Goal: Task Accomplishment & Management: Manage account settings

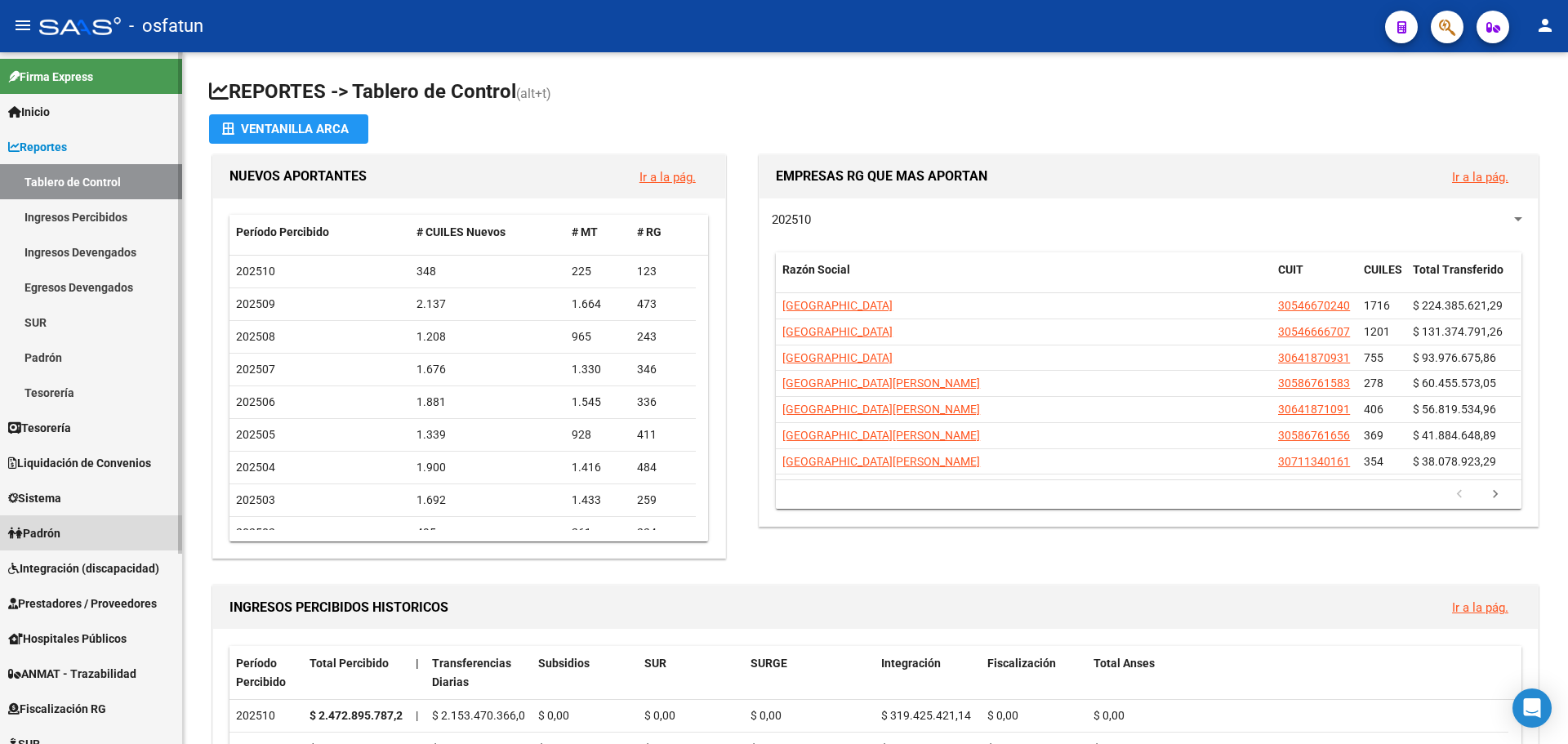
click at [71, 533] on link "Padrón" at bounding box center [91, 533] width 182 height 35
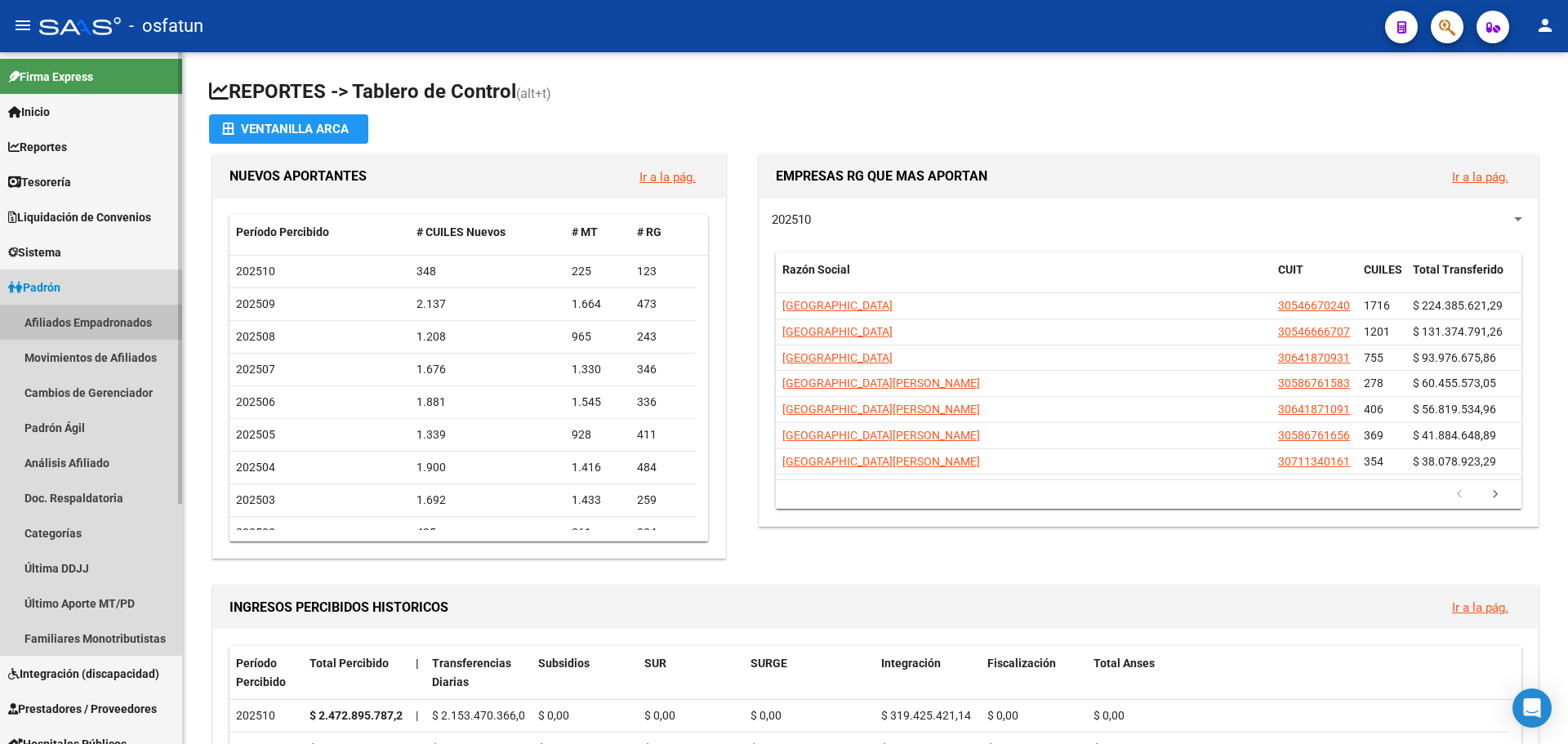
click at [80, 323] on link "Afiliados Empadronados" at bounding box center [91, 322] width 182 height 35
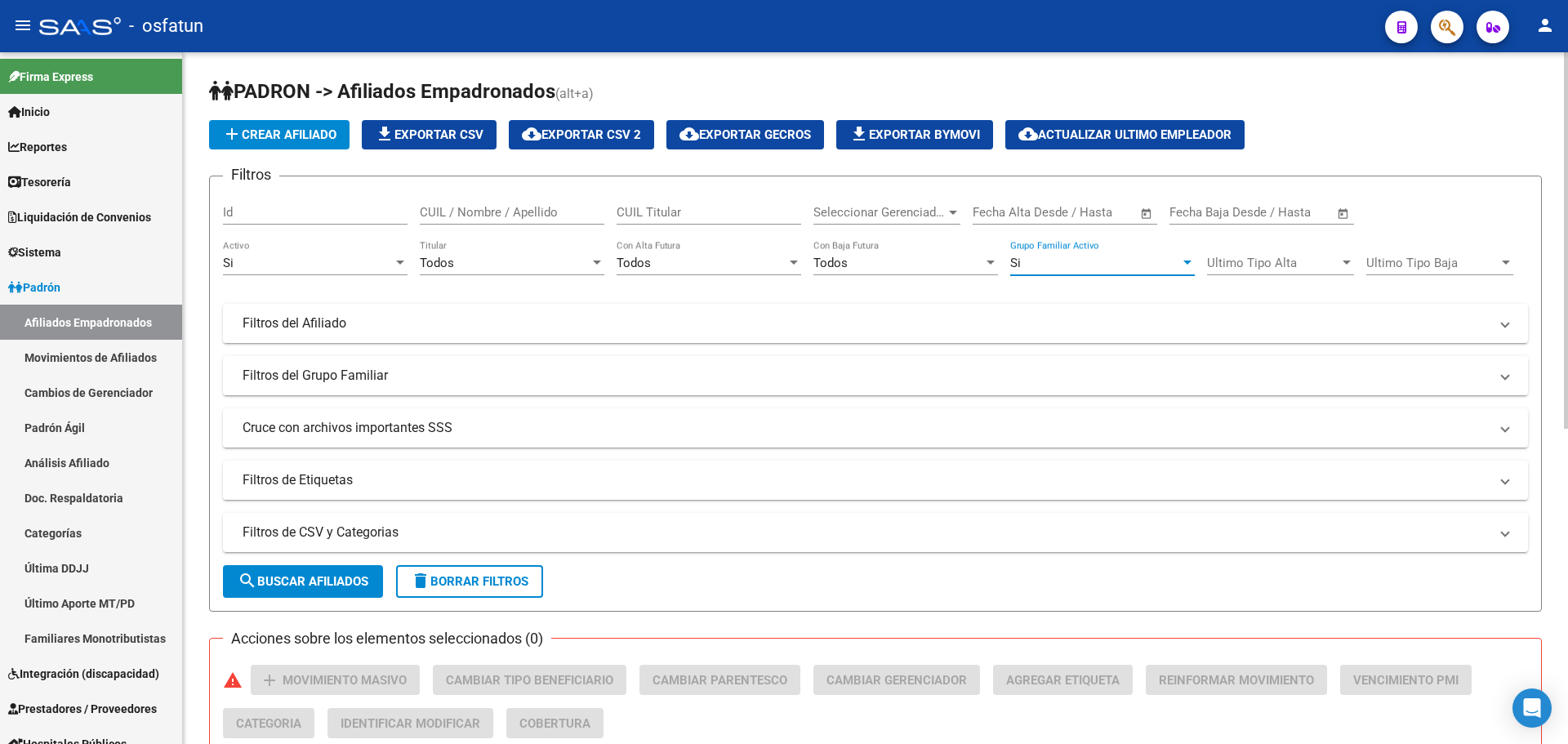
click at [1089, 263] on div "Si" at bounding box center [1094, 263] width 170 height 15
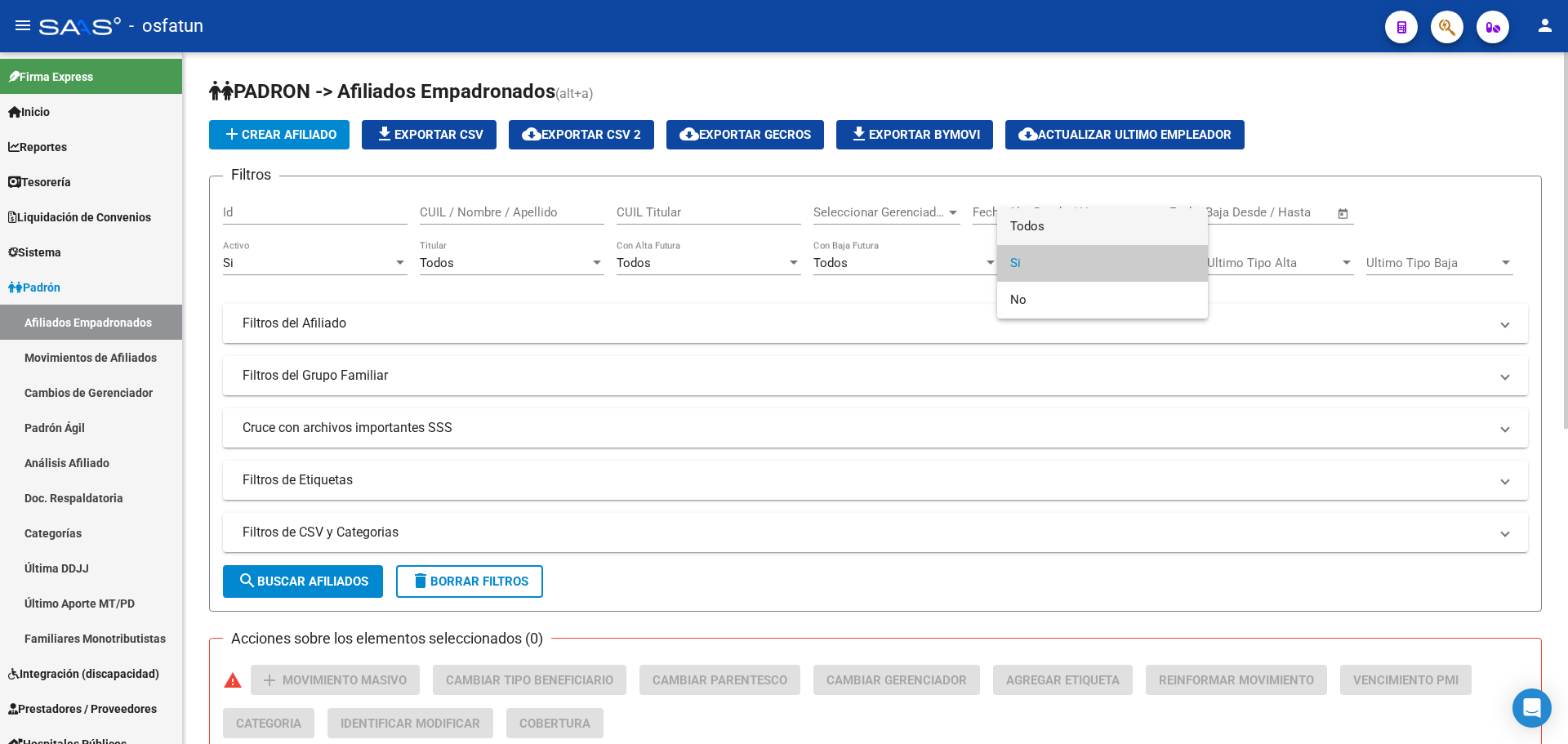
drag, startPoint x: 1091, startPoint y: 229, endPoint x: 783, endPoint y: 314, distance: 319.5
click at [1084, 229] on span "Todos" at bounding box center [1102, 226] width 184 height 37
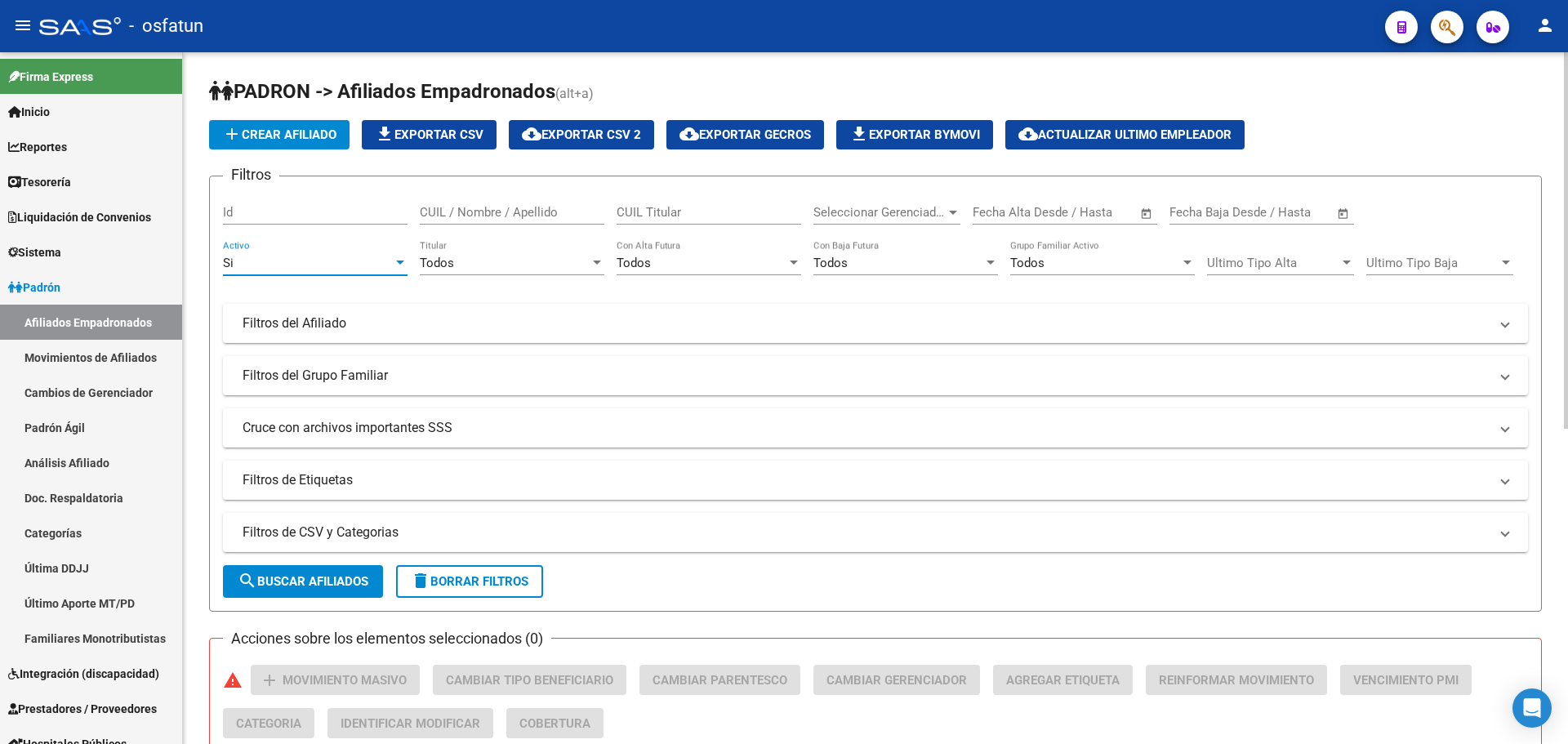
click at [321, 256] on div "Si" at bounding box center [307, 263] width 170 height 15
click at [330, 221] on span "Todos" at bounding box center [315, 226] width 184 height 37
click at [529, 261] on div "Todos" at bounding box center [504, 263] width 170 height 15
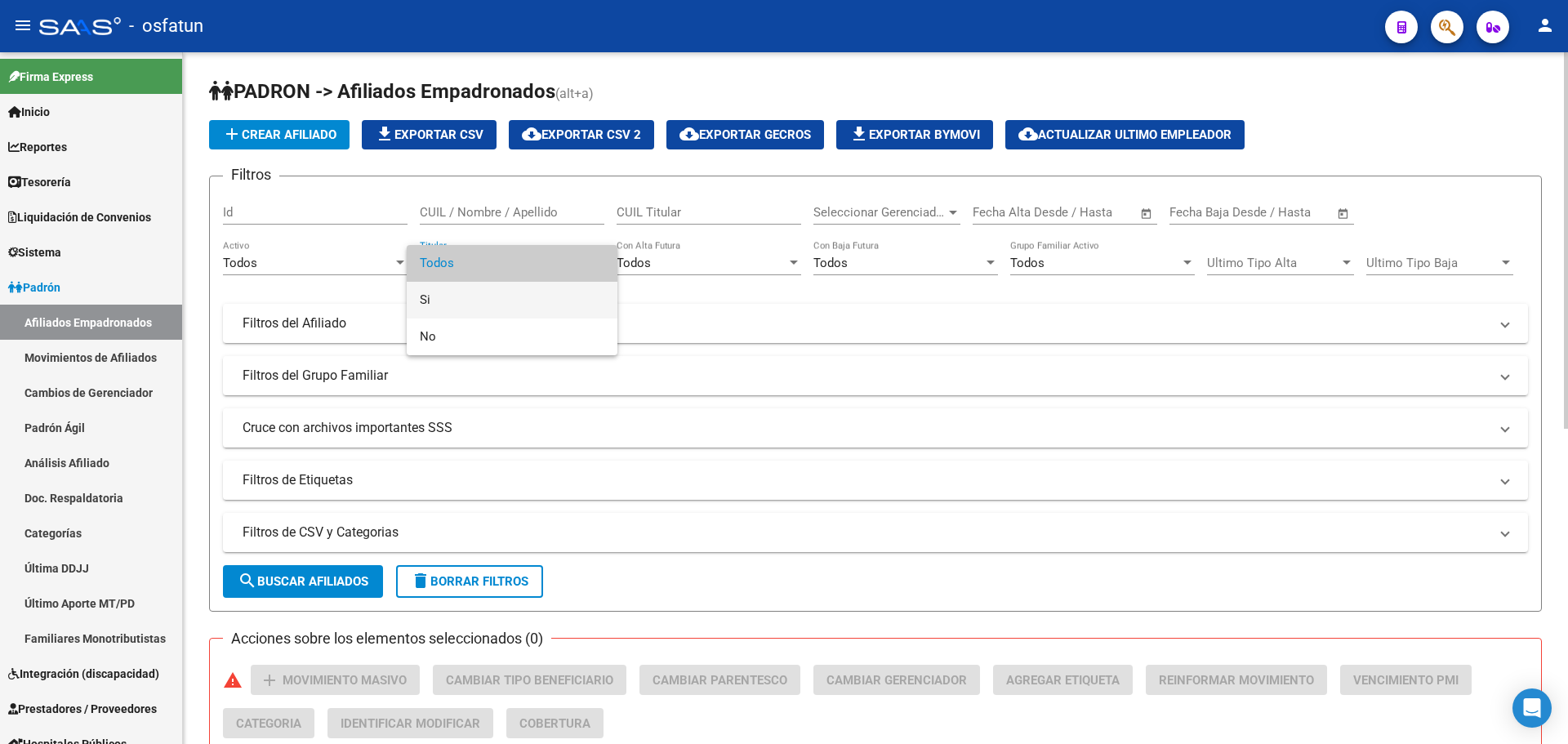
click at [512, 288] on span "Si" at bounding box center [511, 300] width 184 height 37
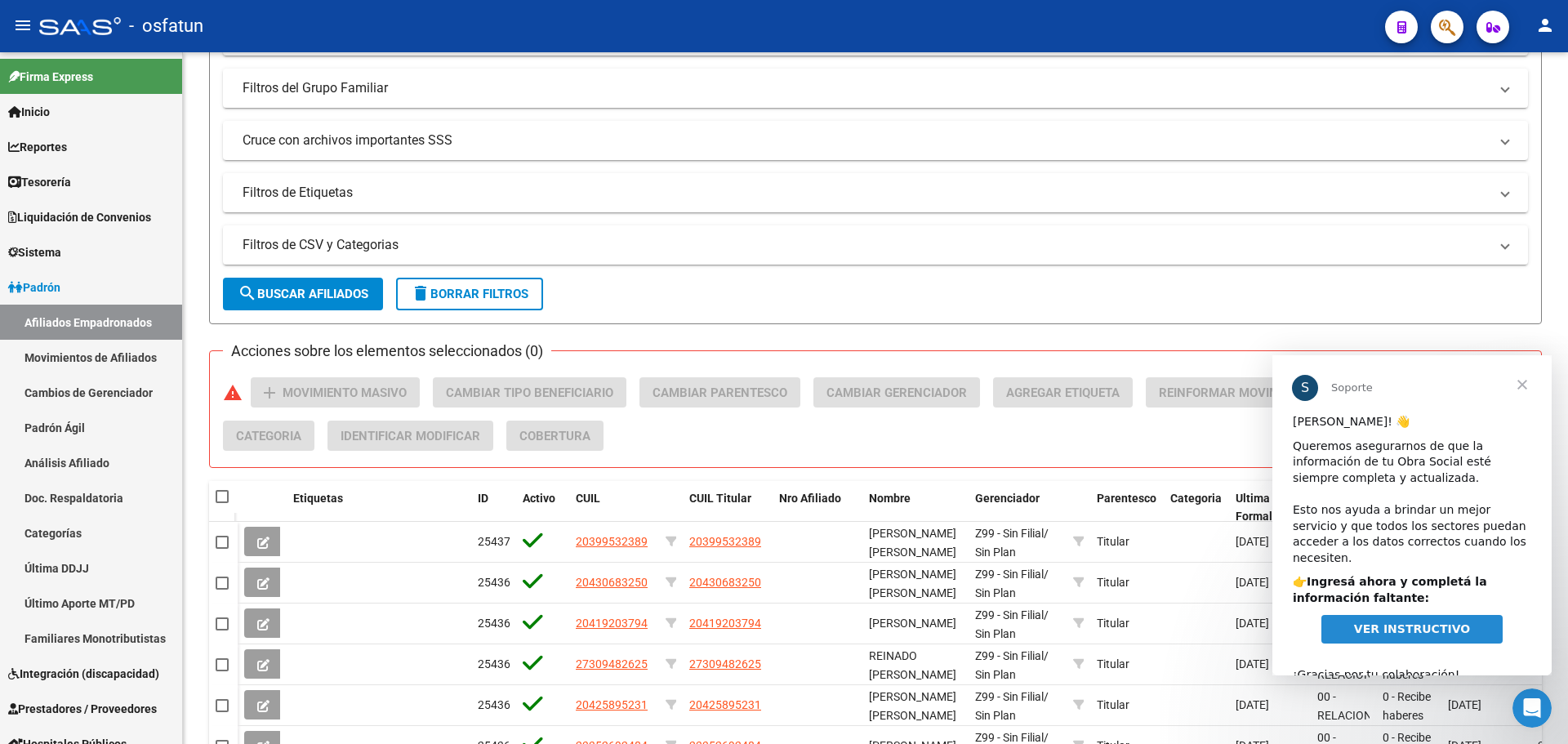
scroll to position [20, 0]
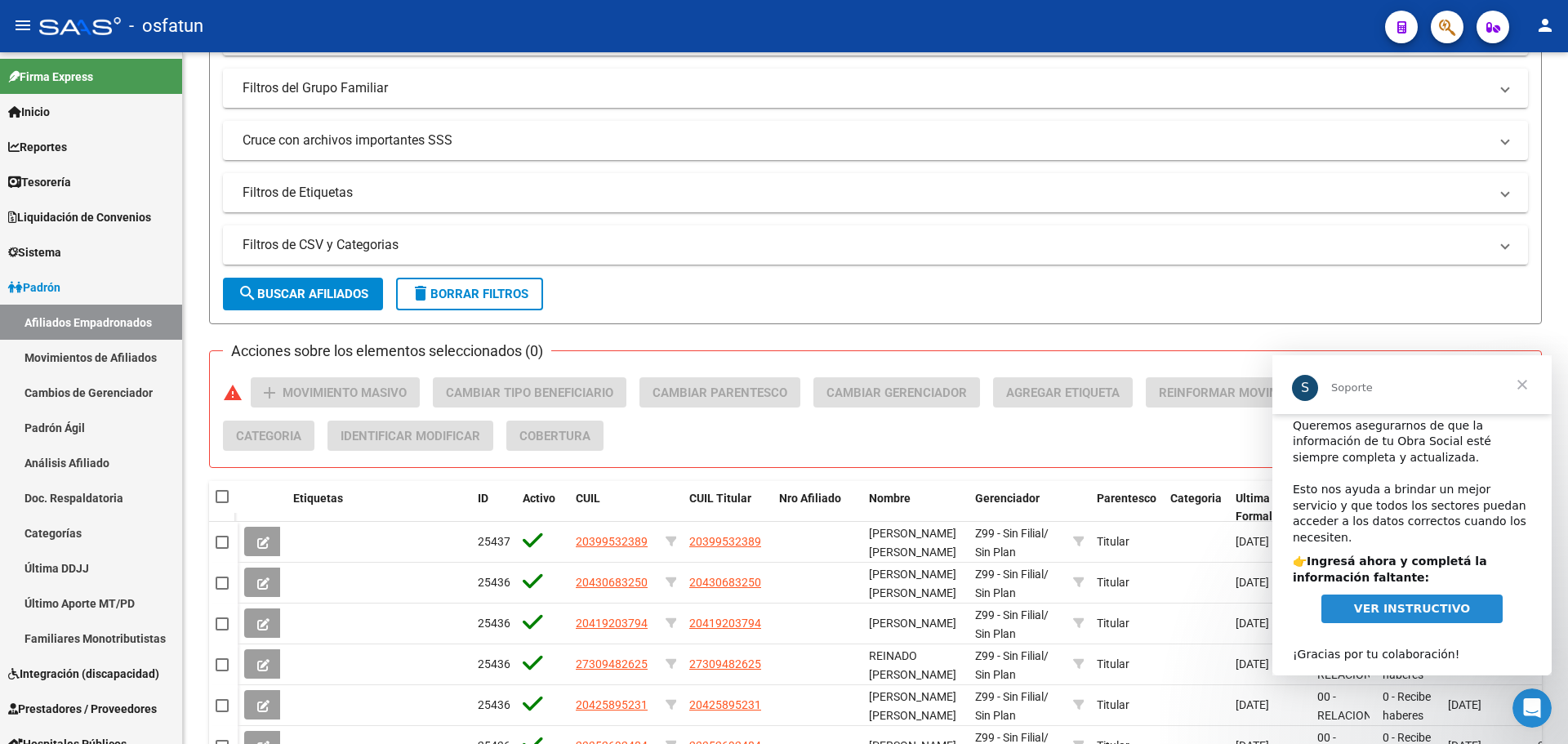
click at [1520, 388] on span "Cerrar" at bounding box center [1522, 384] width 59 height 59
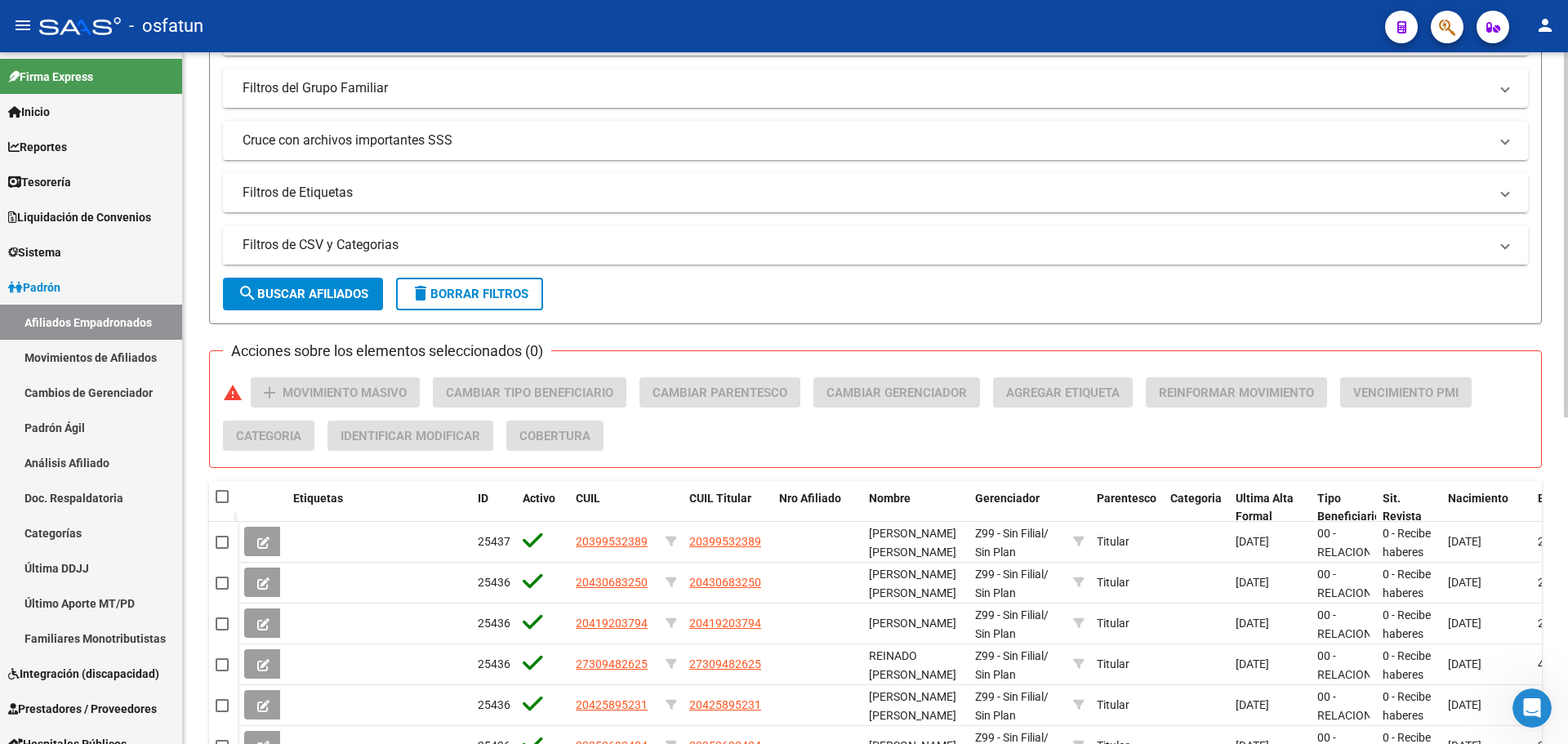
click at [375, 255] on mat-expansion-panel-header "Filtros de CSV y Categorias" at bounding box center [875, 245] width 1305 height 39
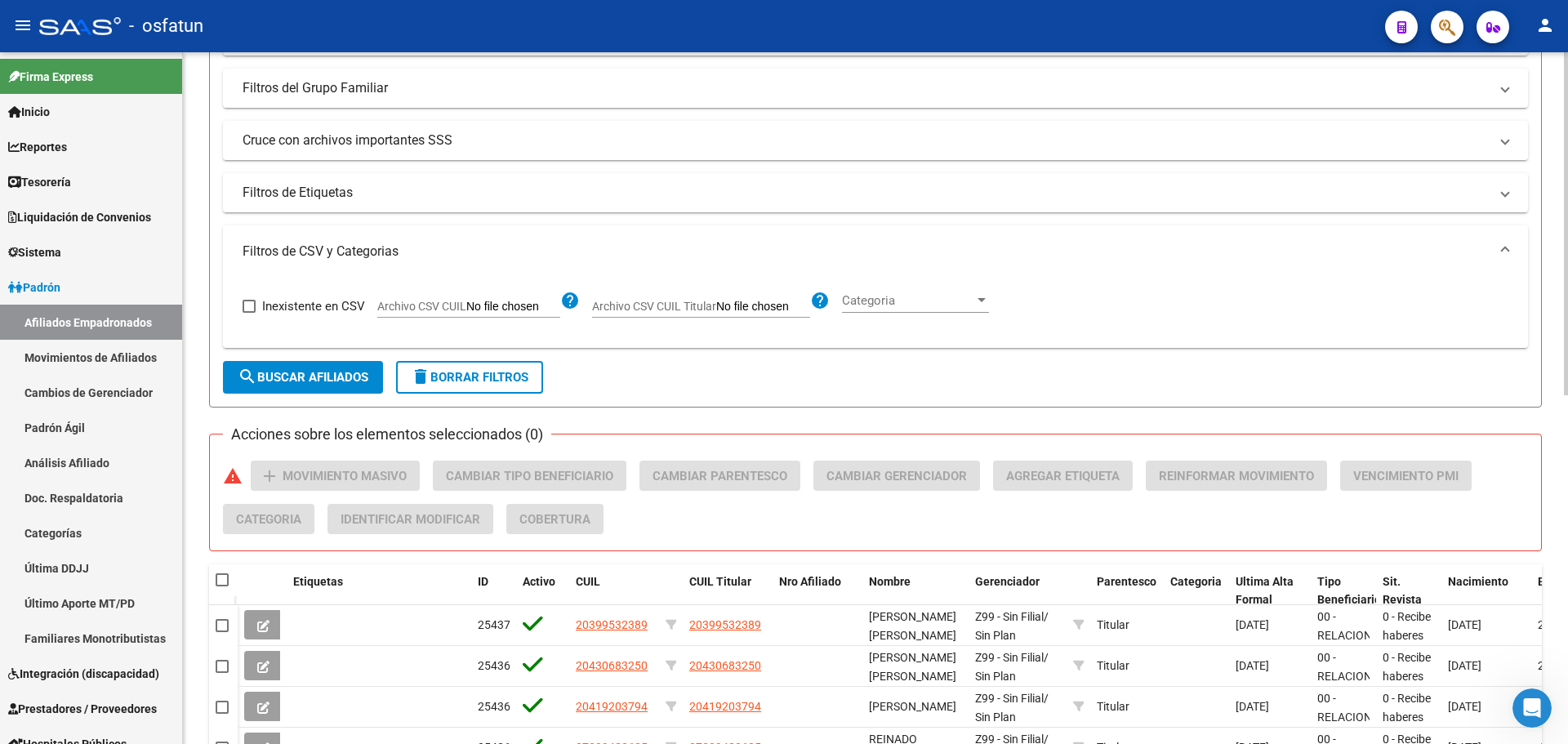
click at [777, 314] on input "Archivo CSV CUIL Titular" at bounding box center [763, 307] width 94 height 15
type input "C:\fakepath\Filtro.csv"
click at [355, 382] on span "search Buscar Afiliados" at bounding box center [302, 377] width 130 height 15
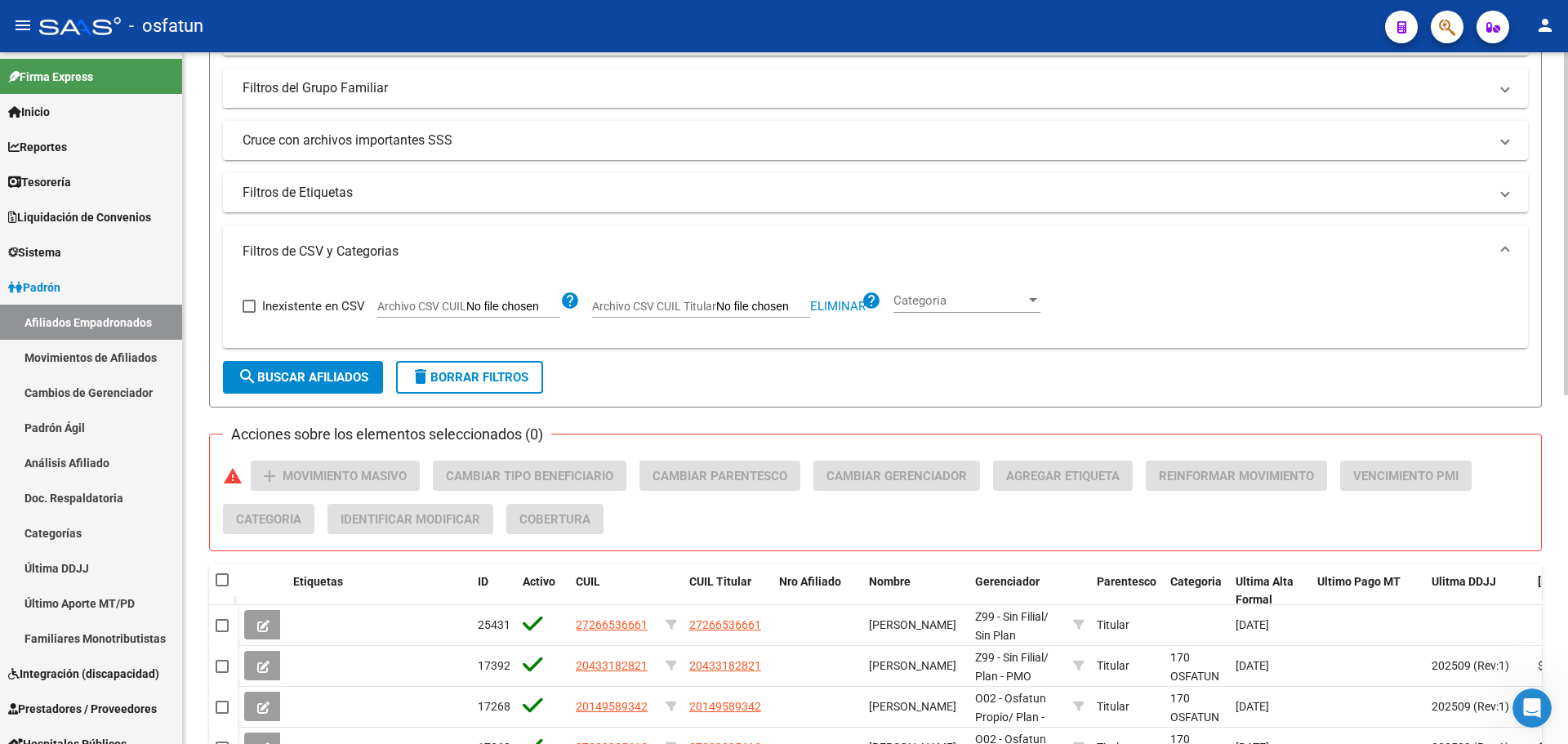
scroll to position [408, 0]
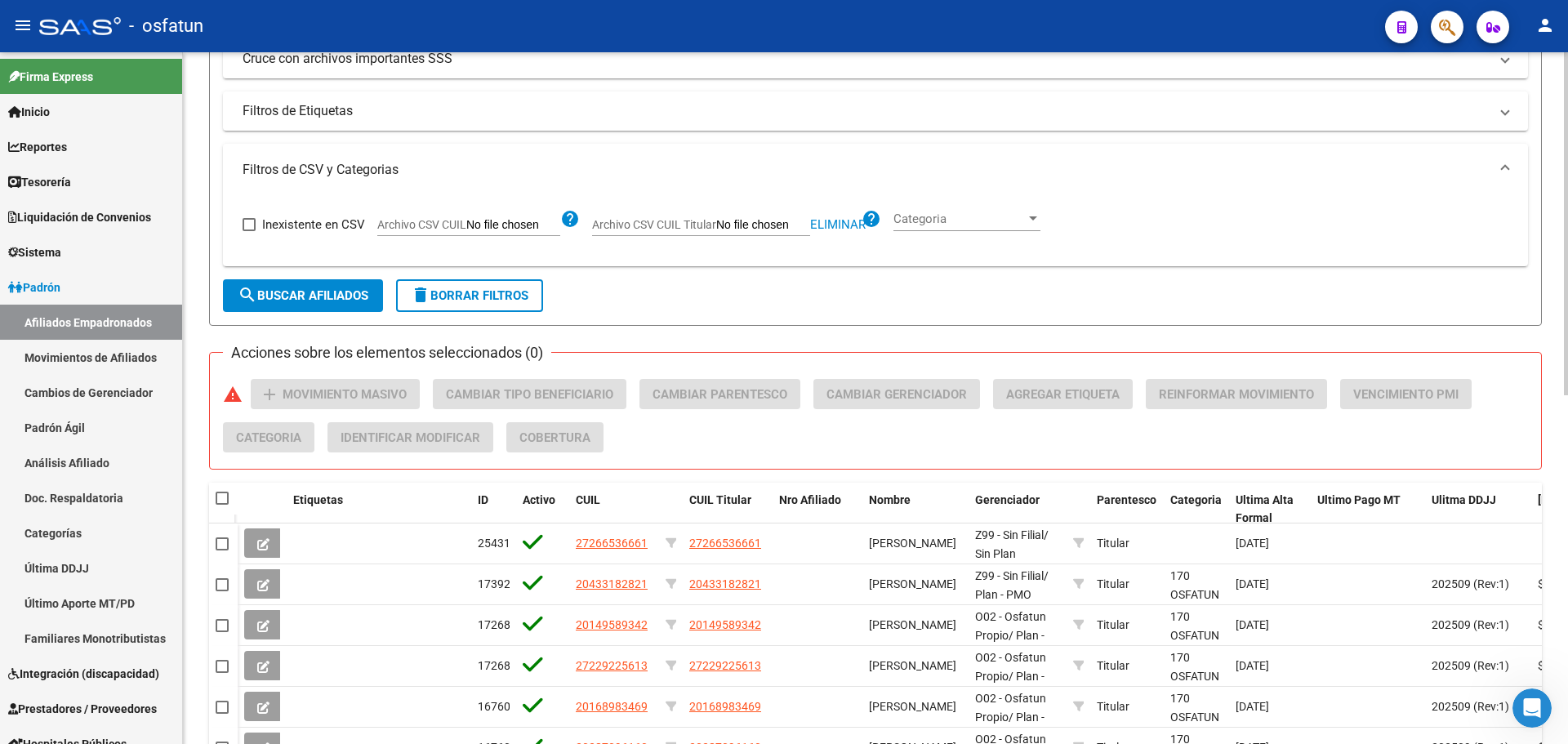
click at [348, 301] on span "search Buscar Afiliados" at bounding box center [302, 296] width 130 height 15
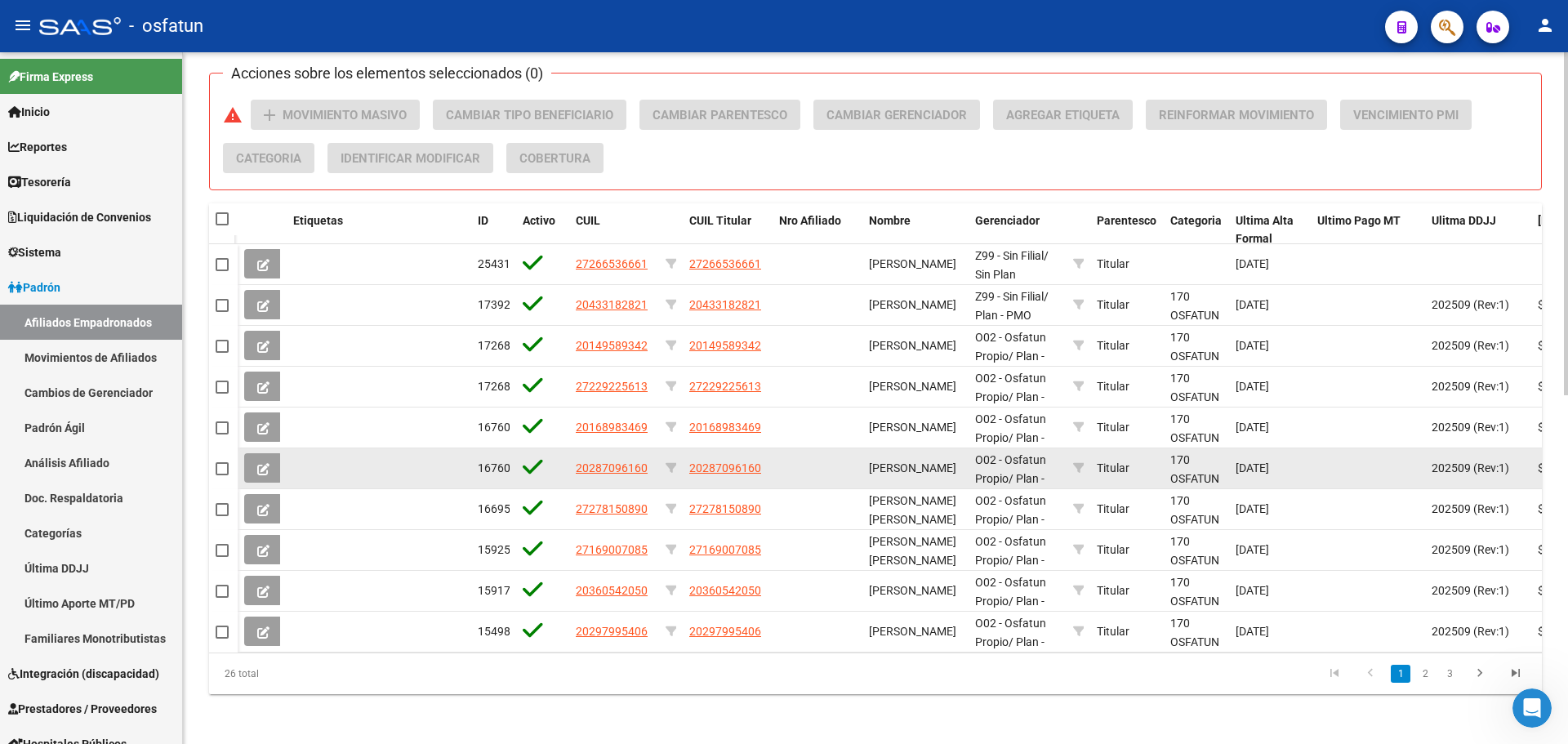
scroll to position [703, 0]
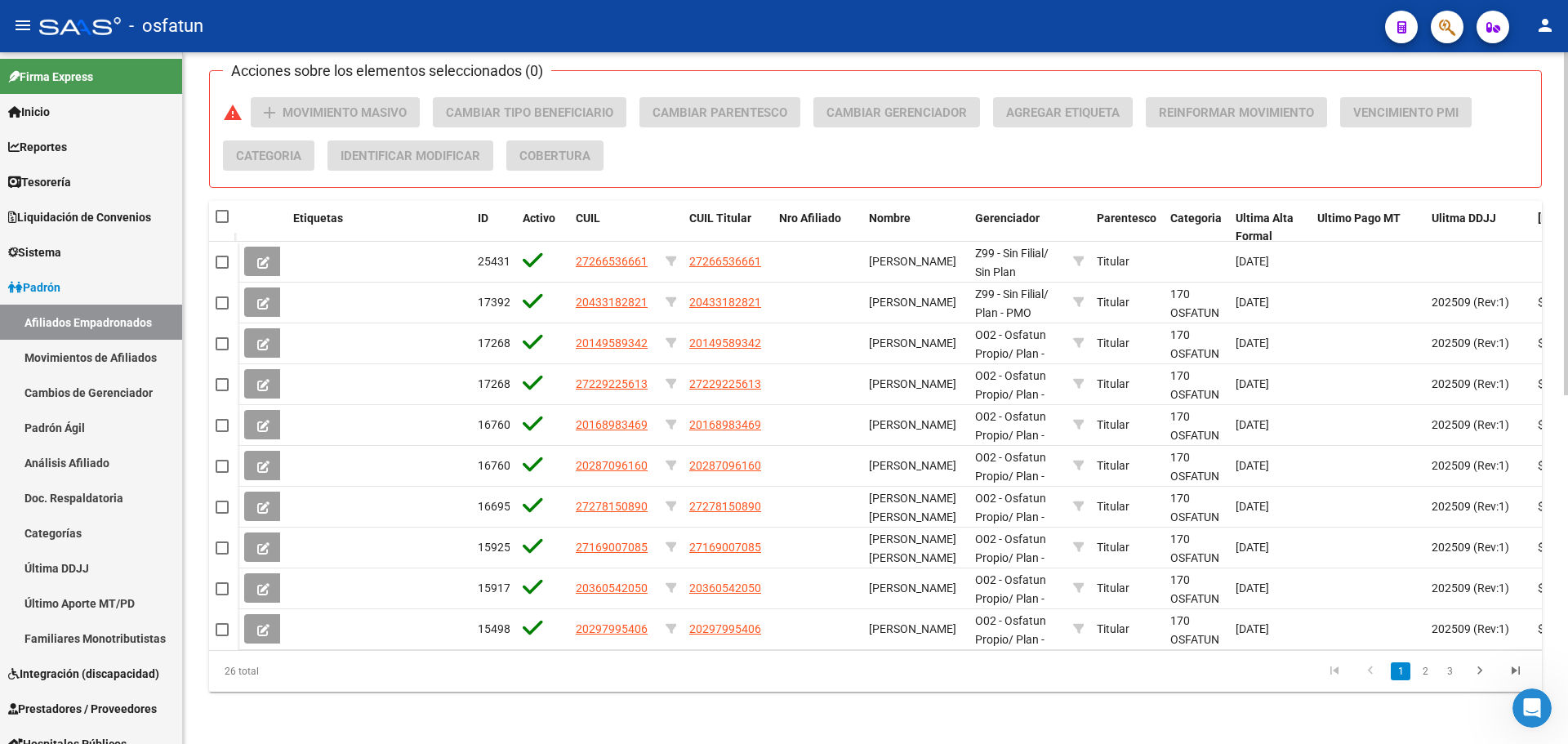
click at [221, 210] on span at bounding box center [222, 216] width 13 height 13
click at [221, 223] on input "checkbox" at bounding box center [221, 223] width 1 height 1
checkbox input "true"
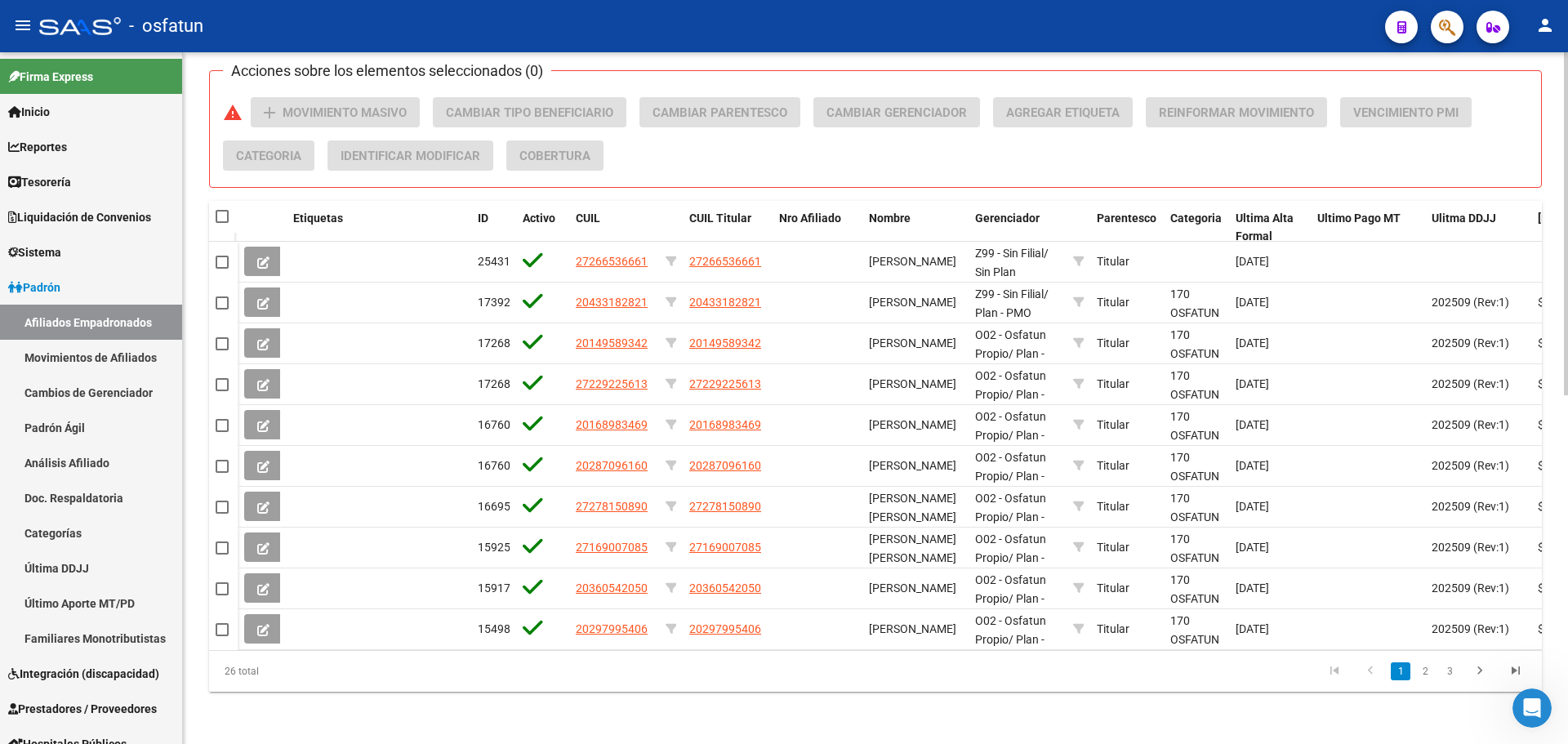
checkbox input "true"
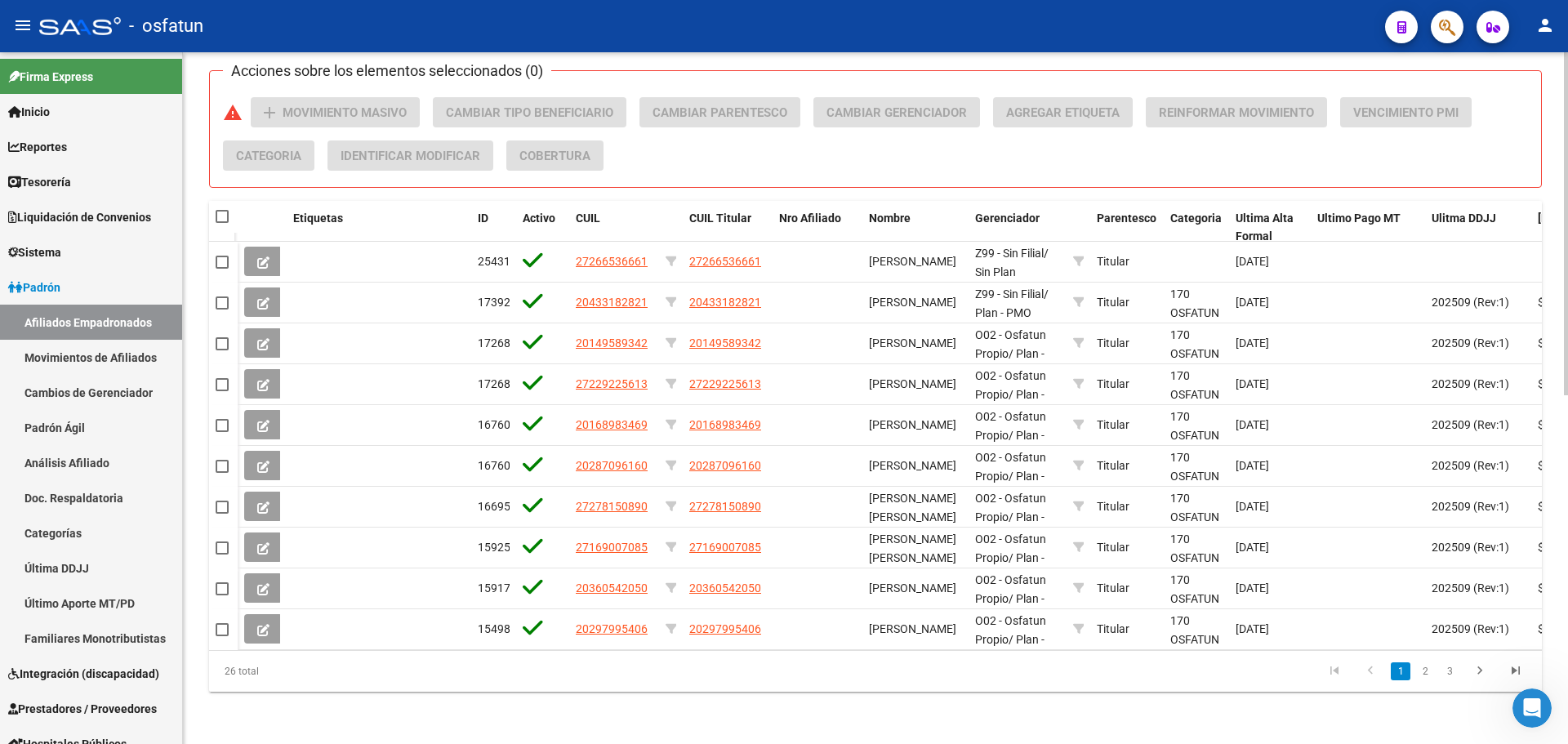
checkbox input "true"
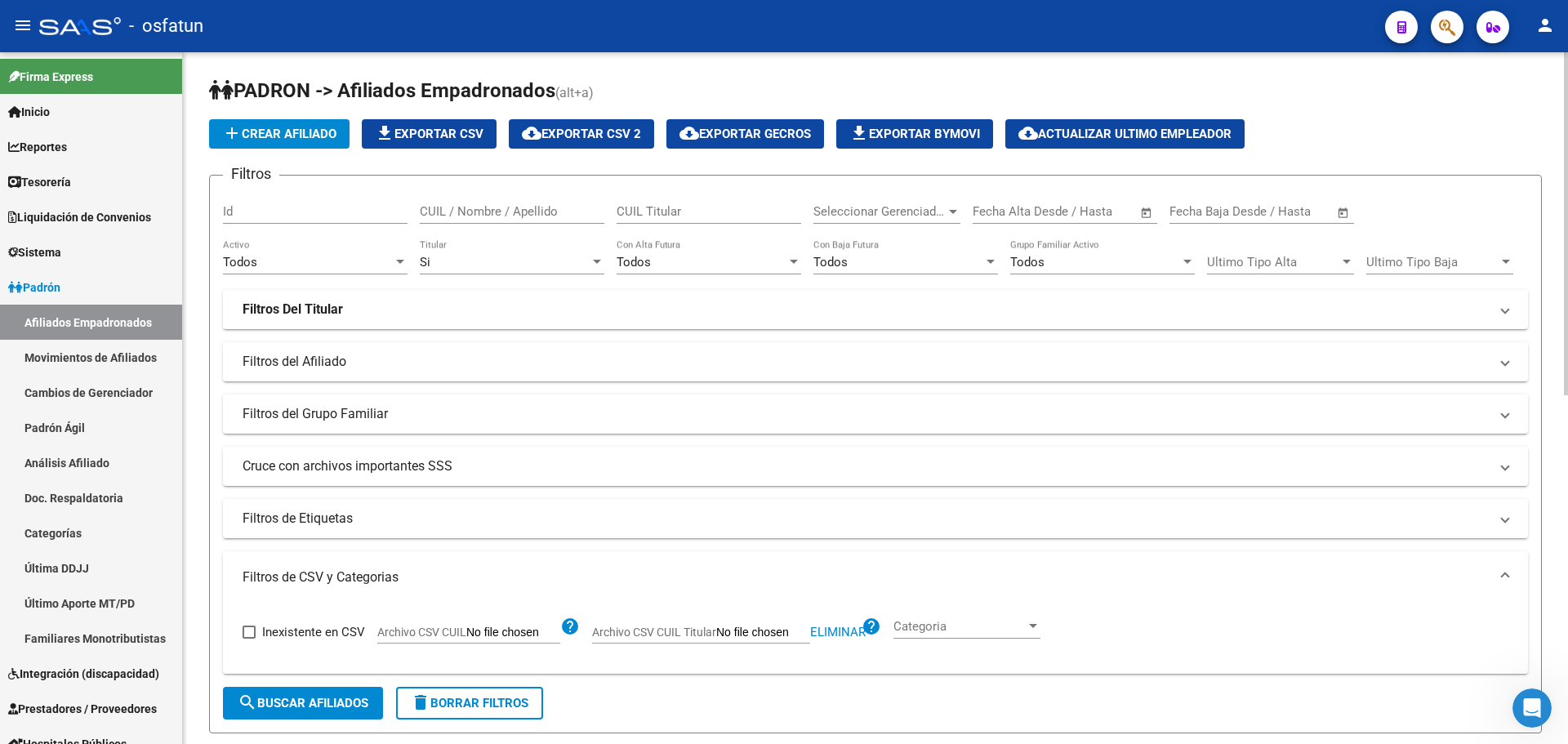
scroll to position [0, 0]
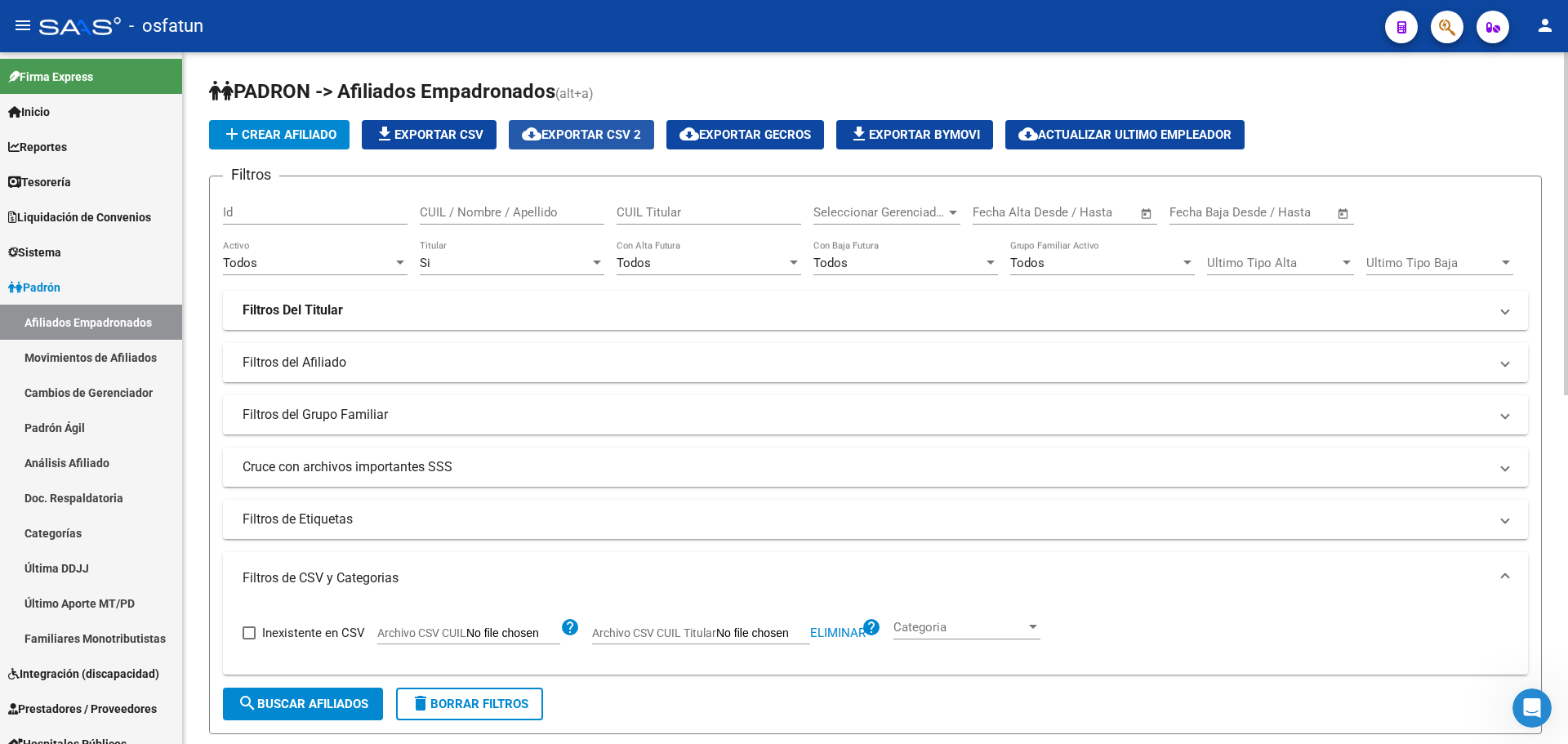
click at [591, 135] on span "cloud_download Exportar CSV 2" at bounding box center [581, 134] width 119 height 15
